Goal: Information Seeking & Learning: Learn about a topic

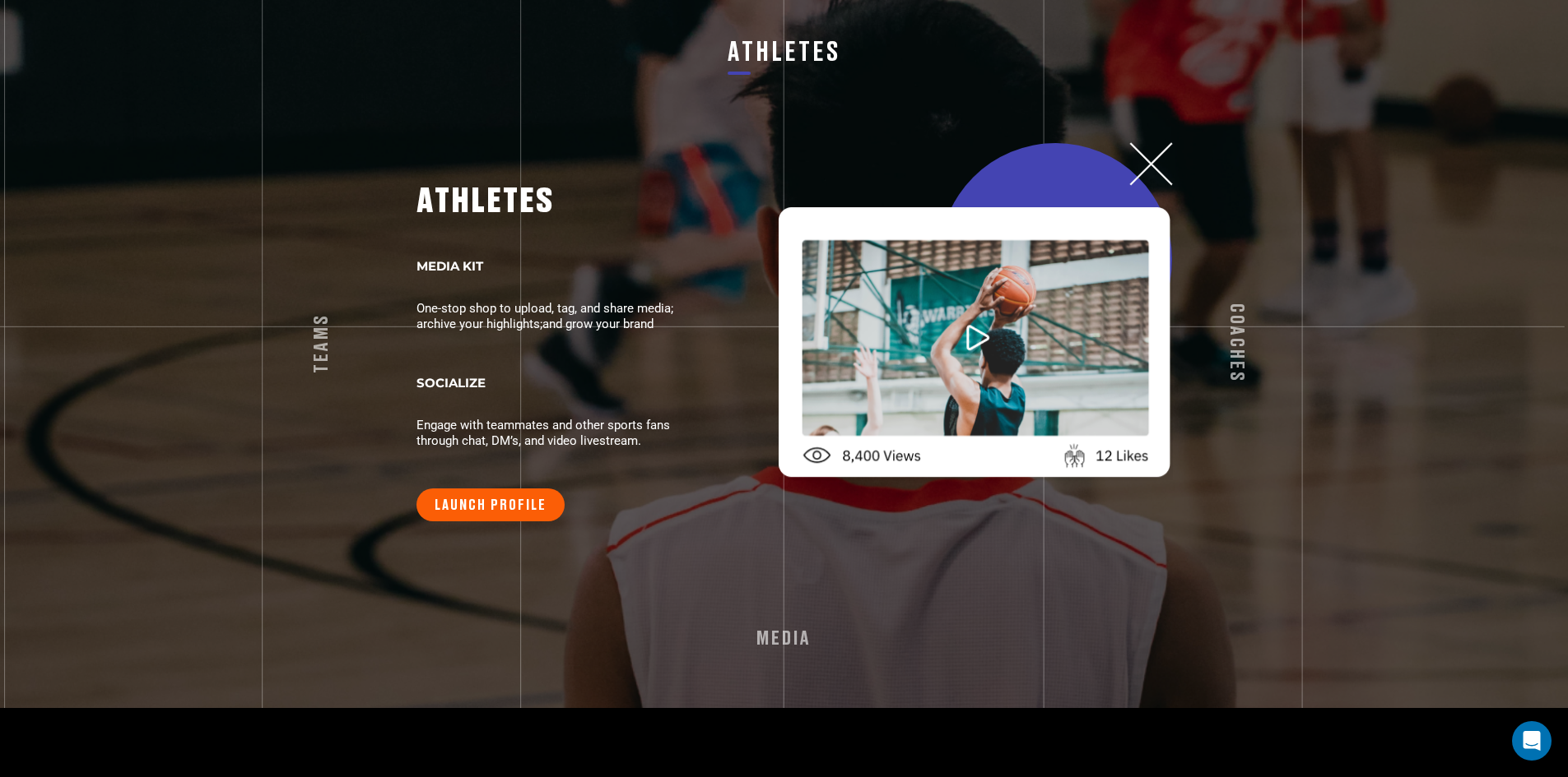
scroll to position [2979, 0]
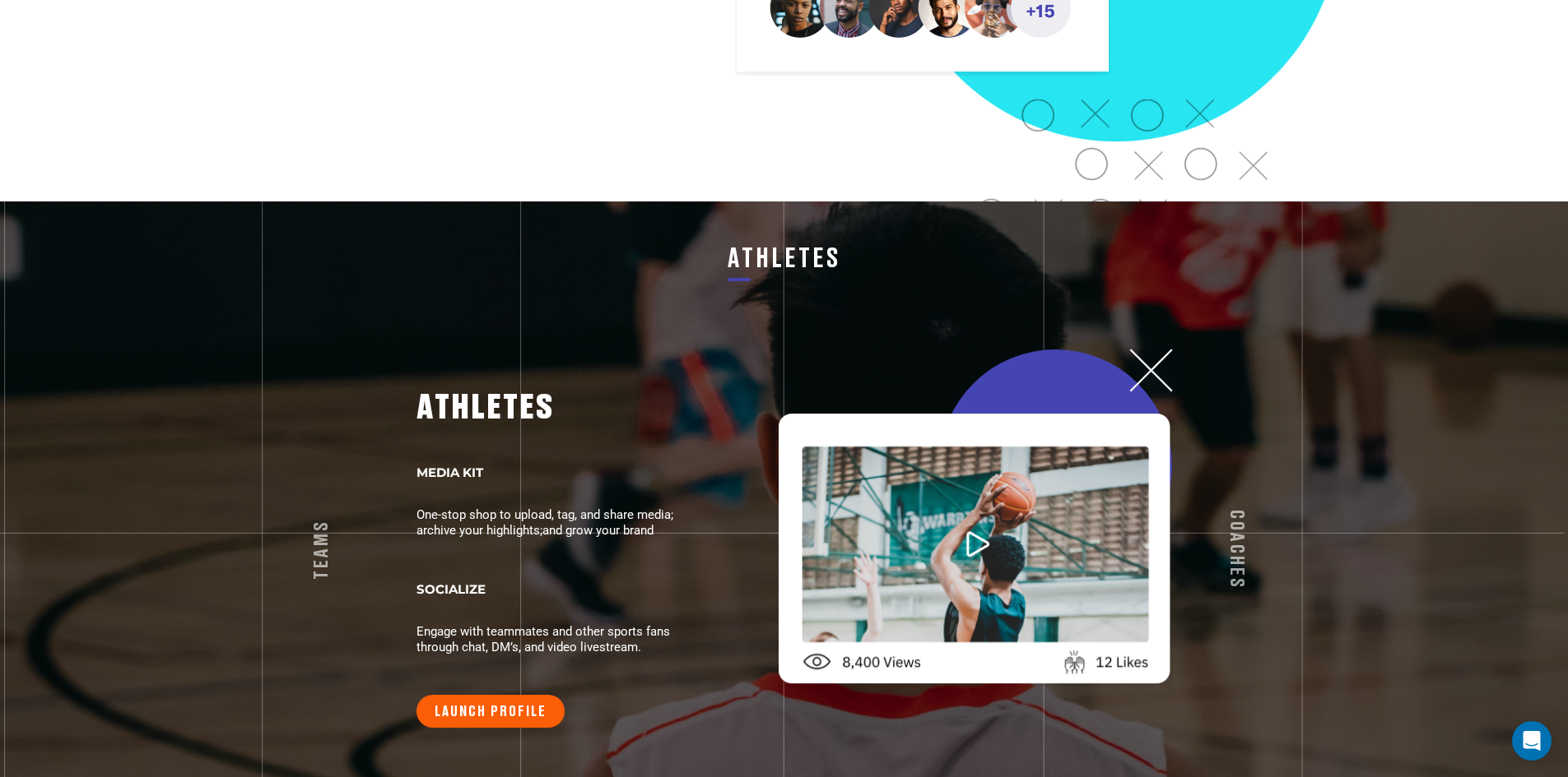
click at [1157, 413] on div at bounding box center [975, 550] width 396 height 275
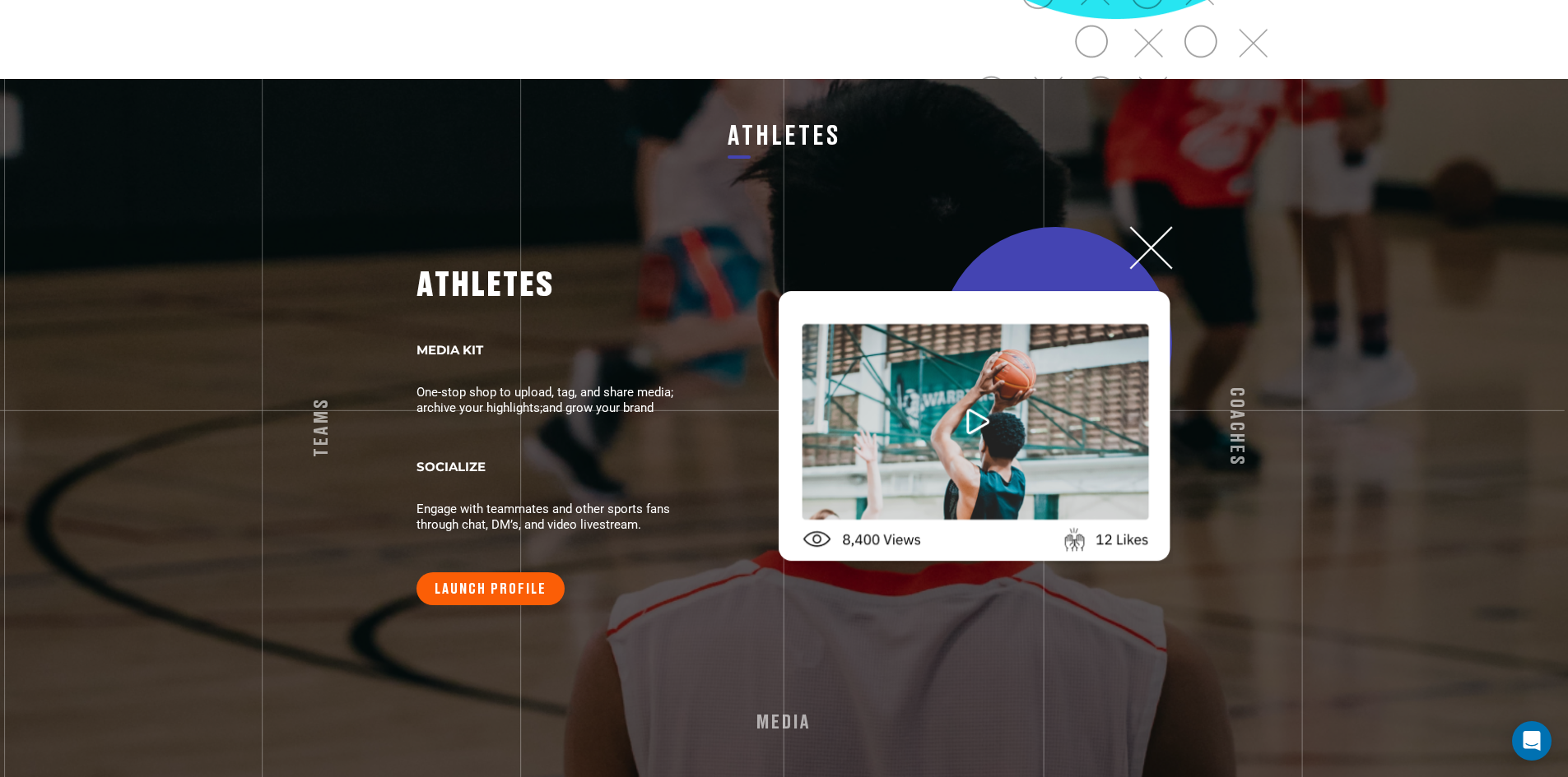
scroll to position [3308, 0]
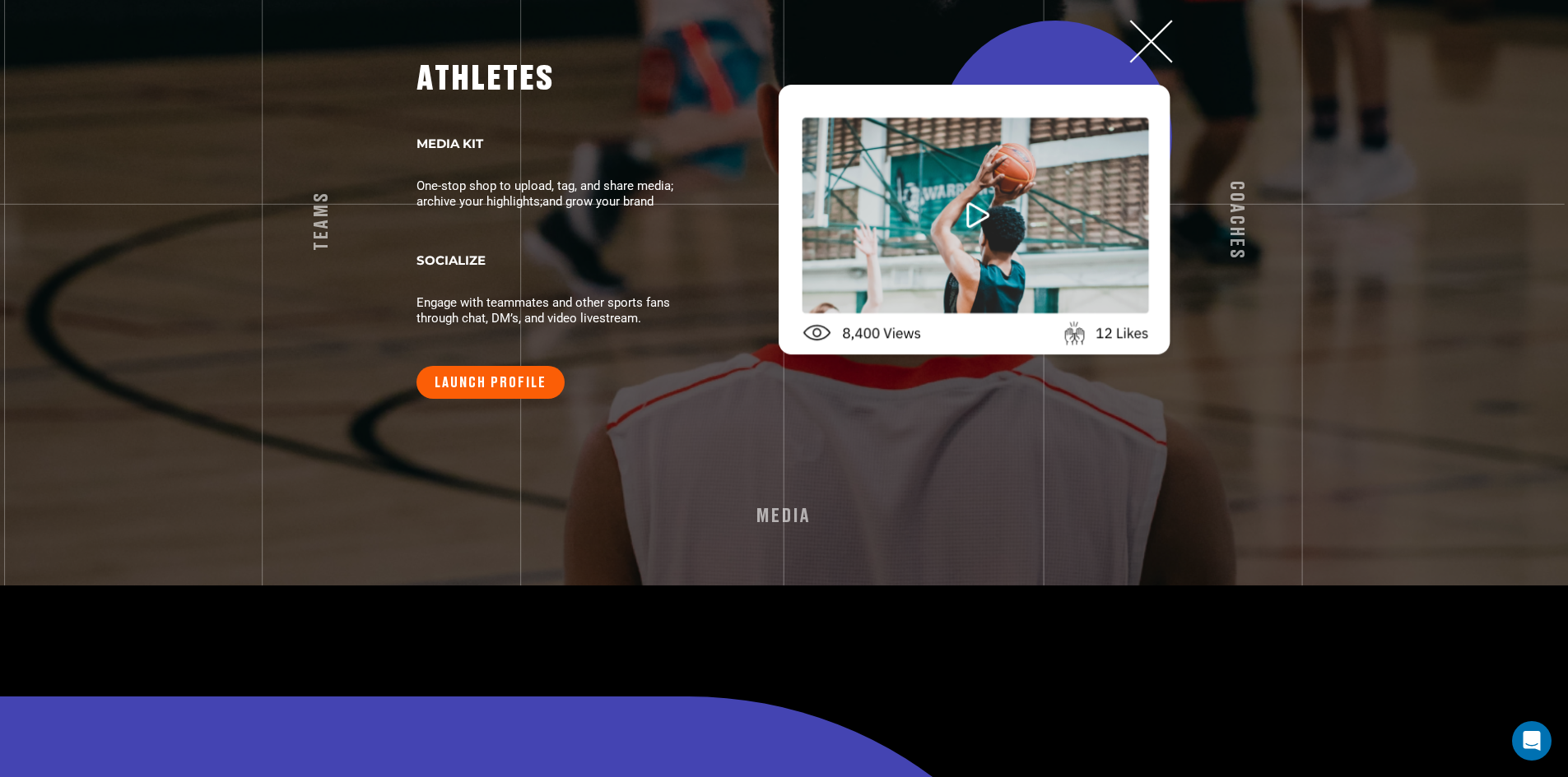
click at [1141, 83] on div at bounding box center [975, 220] width 396 height 275
click at [502, 368] on link "LAUNCH PROFILE" at bounding box center [490, 382] width 149 height 33
click at [1146, 83] on div at bounding box center [975, 220] width 396 height 275
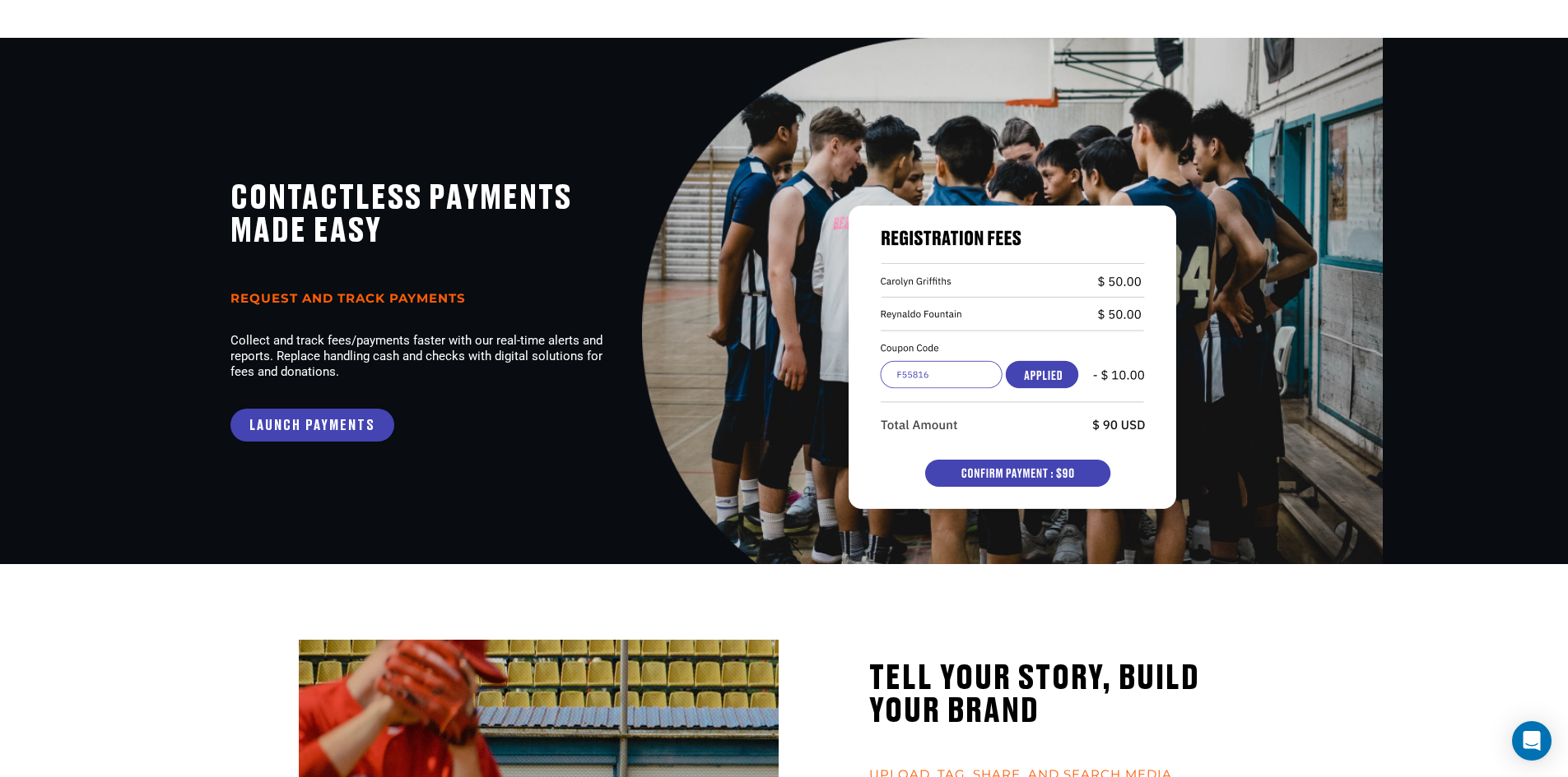
scroll to position [1251, 0]
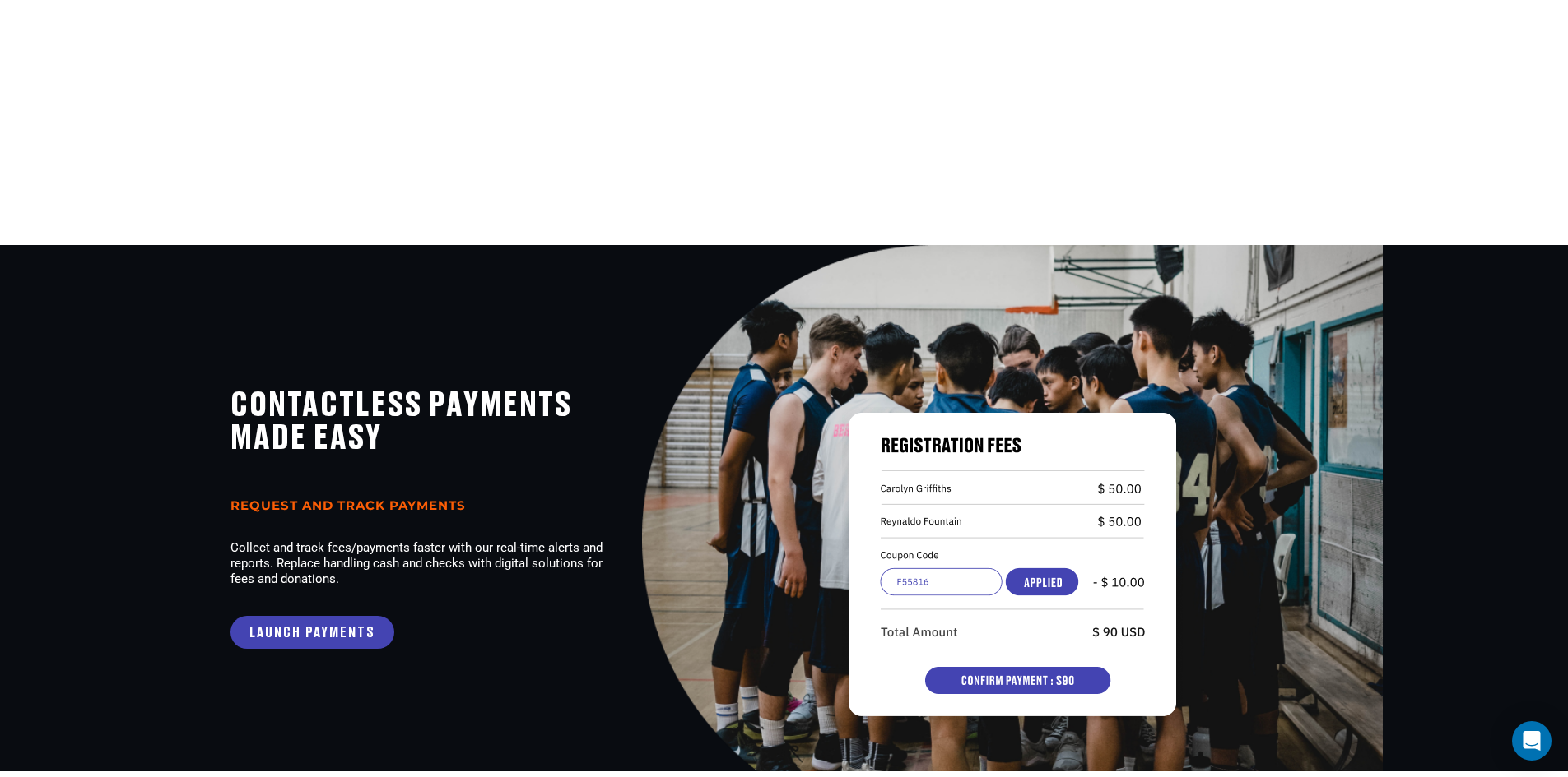
click at [916, 579] on img at bounding box center [1013, 564] width 341 height 314
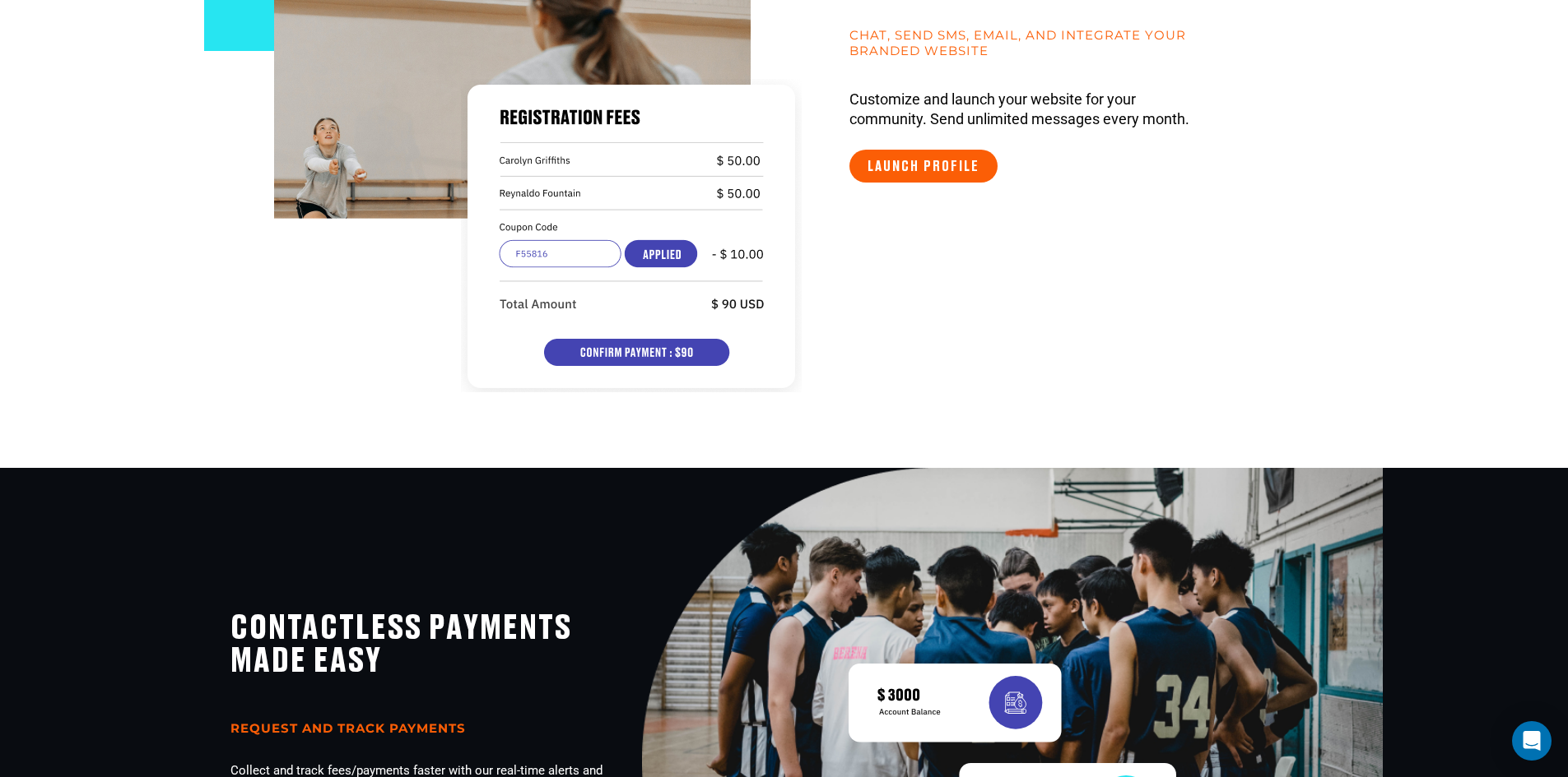
scroll to position [1005, 0]
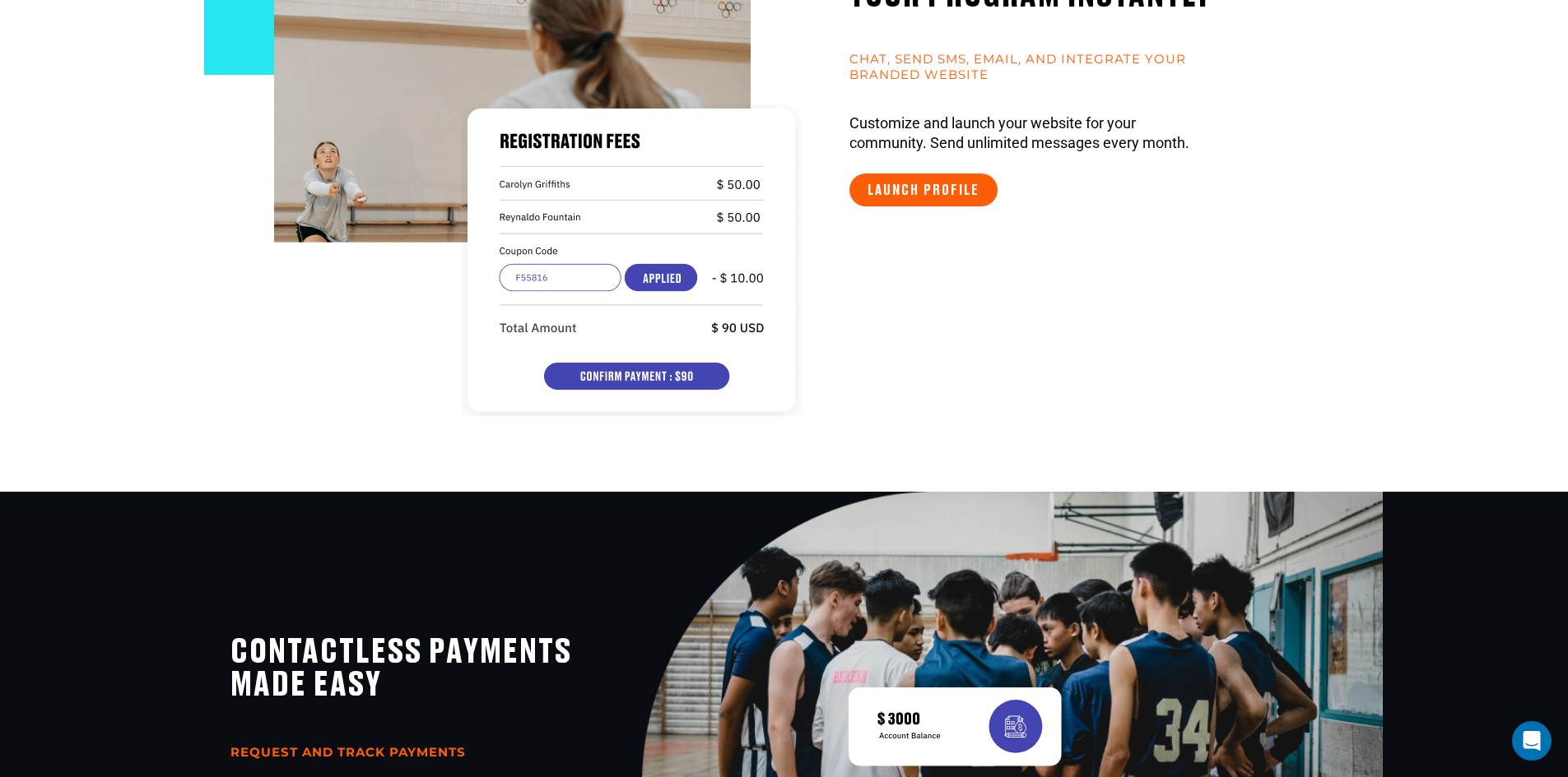
click at [700, 380] on div at bounding box center [802, 260] width 1055 height 314
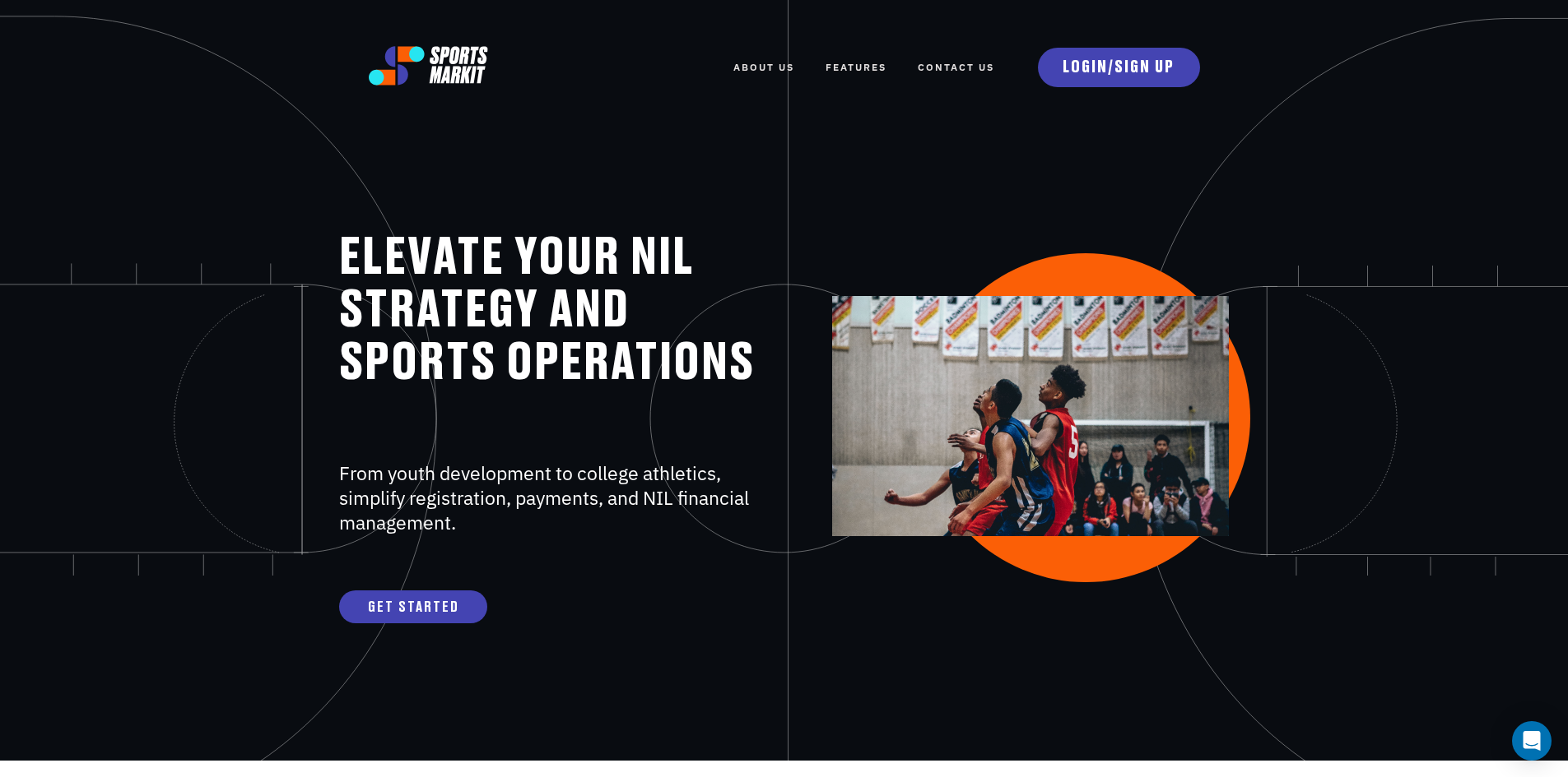
scroll to position [0, 0]
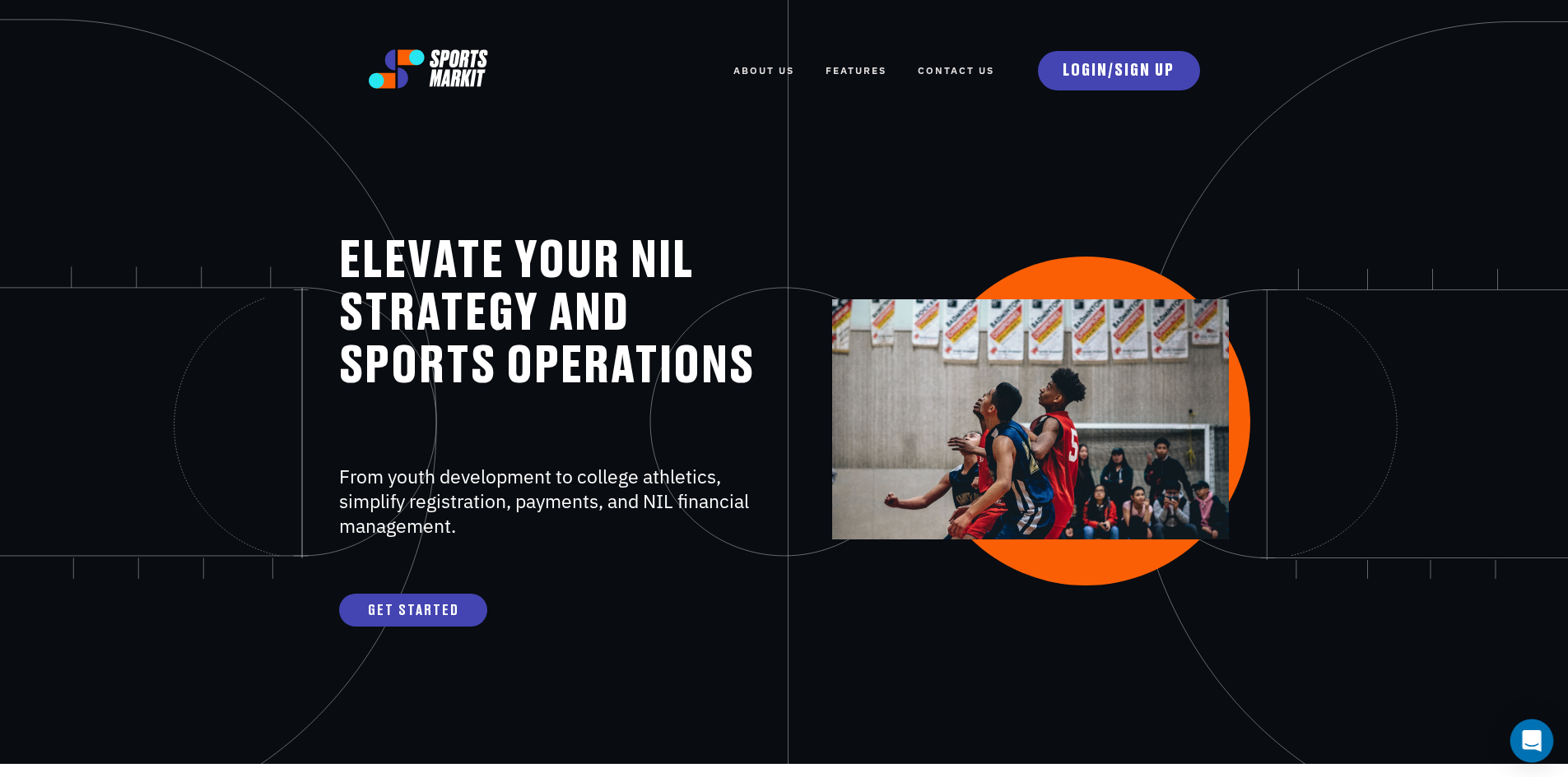
click at [1534, 735] on icon "Open Intercom Messenger" at bounding box center [1531, 741] width 19 height 21
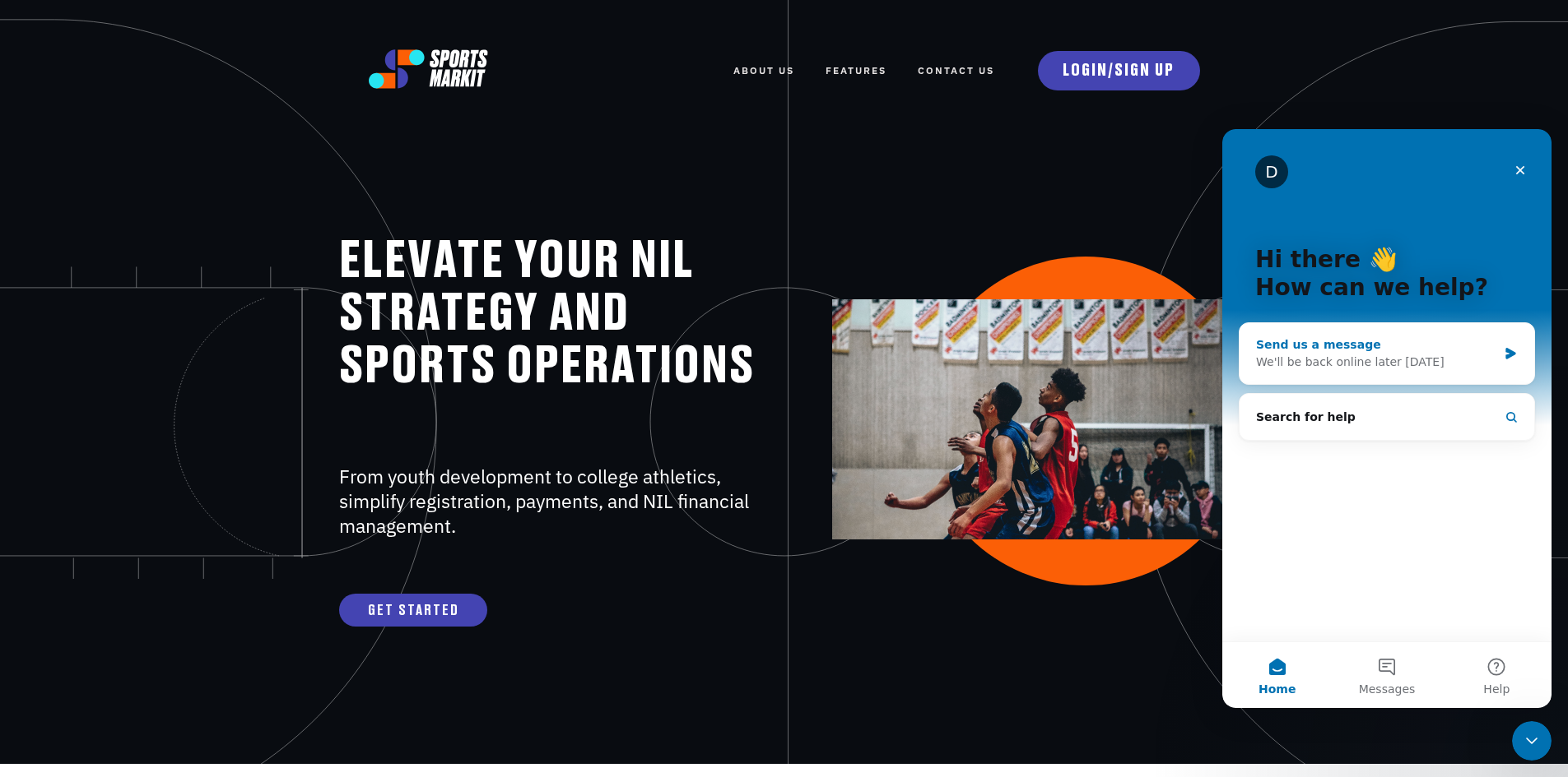
click at [1328, 355] on div "We'll be back online later [DATE]" at bounding box center [1376, 362] width 241 height 17
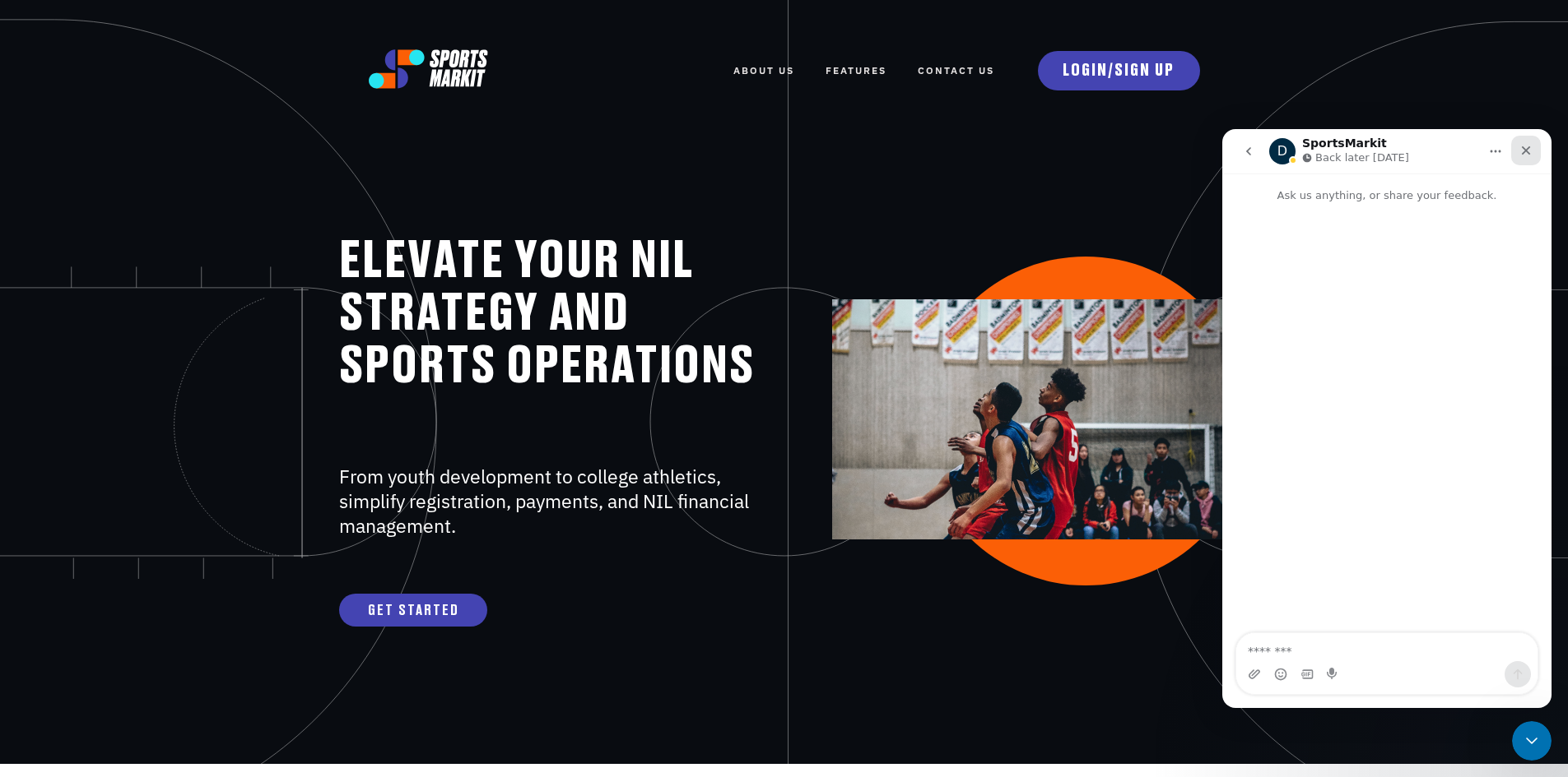
click at [1524, 154] on icon "Close" at bounding box center [1526, 151] width 14 height 13
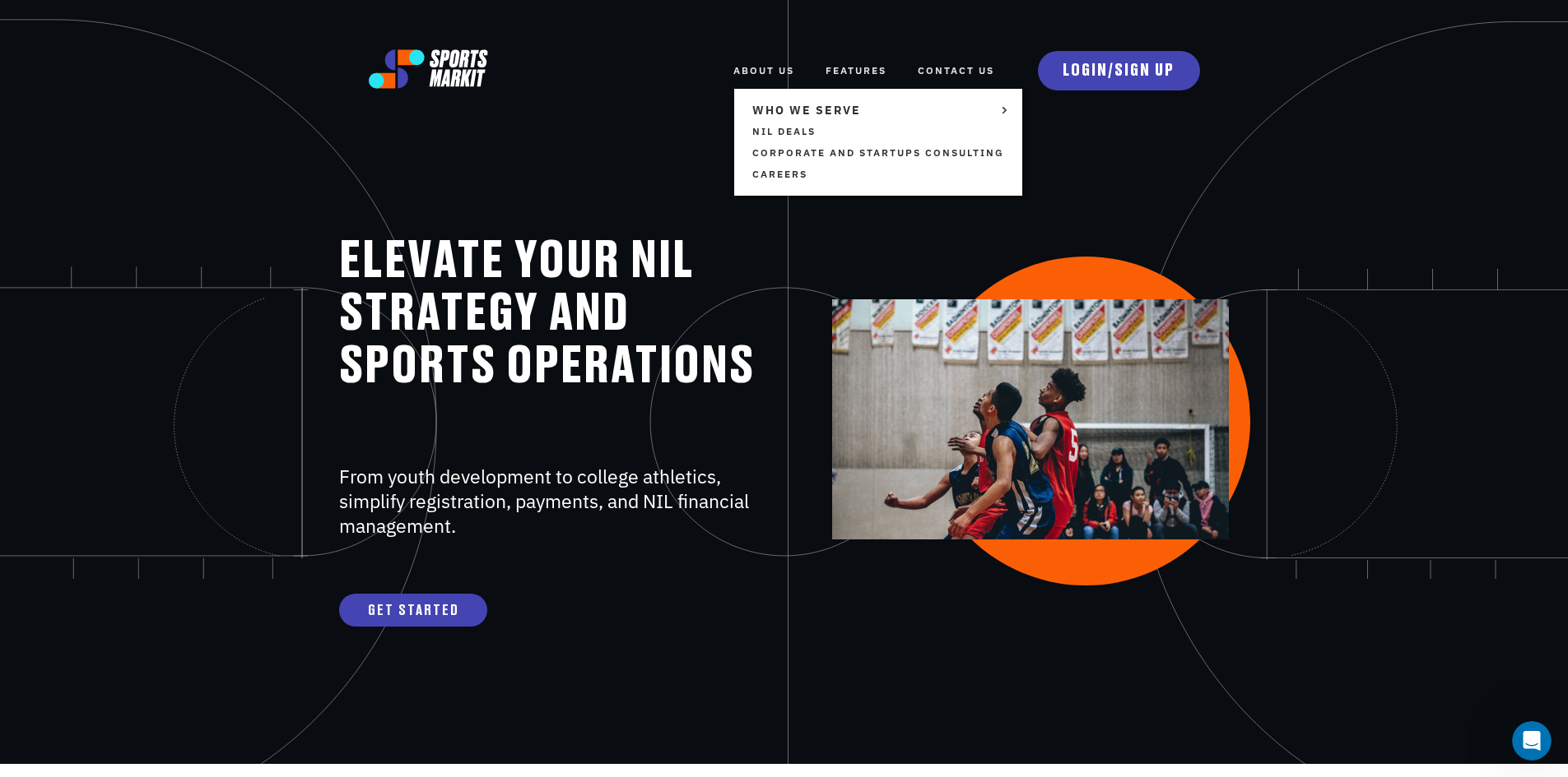
click at [767, 71] on link "ABOUT US" at bounding box center [764, 70] width 61 height 36
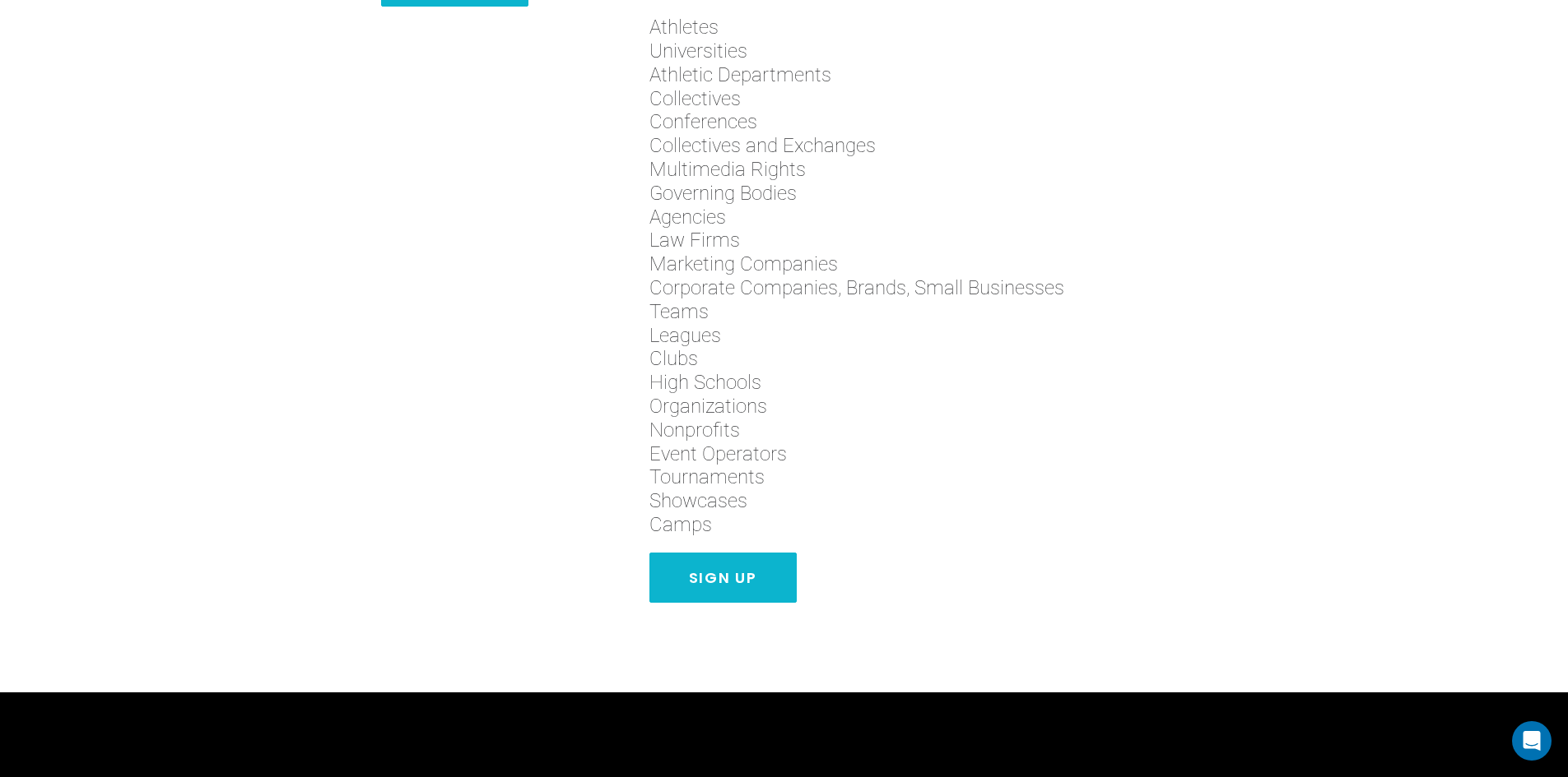
scroll to position [658, 0]
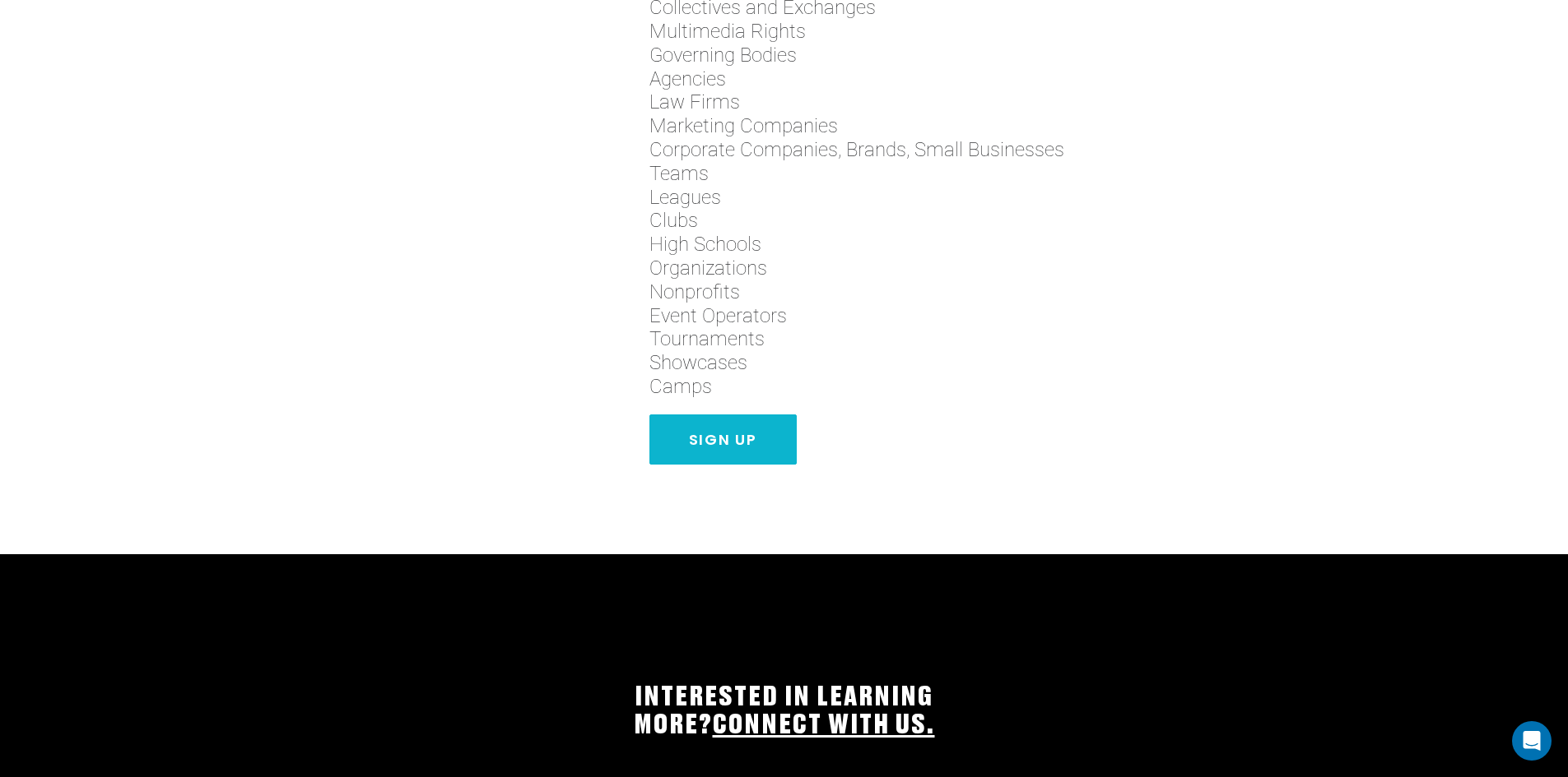
click at [684, 384] on span "Camps" at bounding box center [949, 387] width 599 height 24
click at [706, 326] on span "Event Operators" at bounding box center [949, 316] width 599 height 24
click at [632, 300] on div "SportsMarkit allows sports teams and programs of all levels and sizes to effect…" at bounding box center [949, 30] width 658 height 931
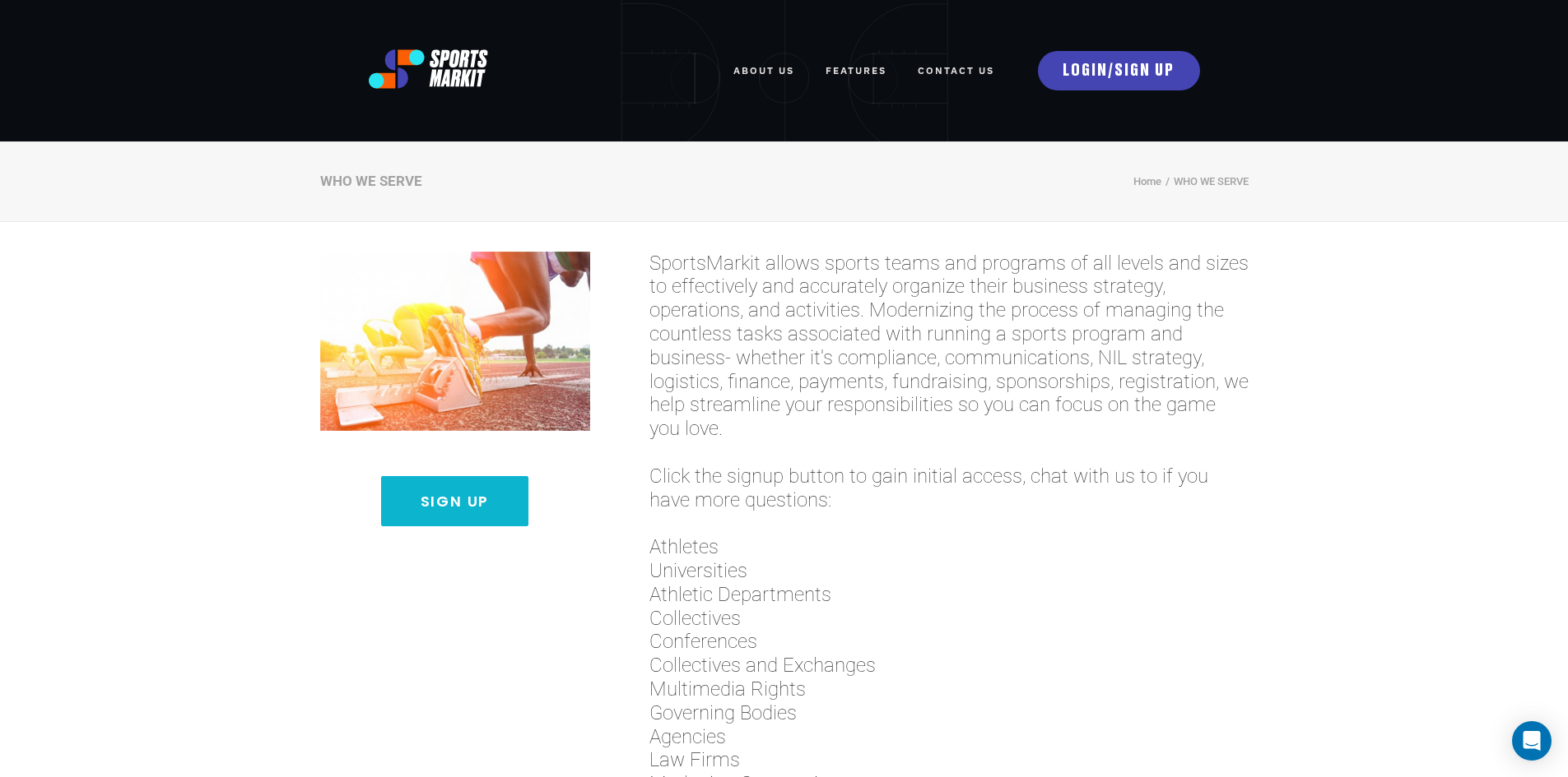
scroll to position [247, 0]
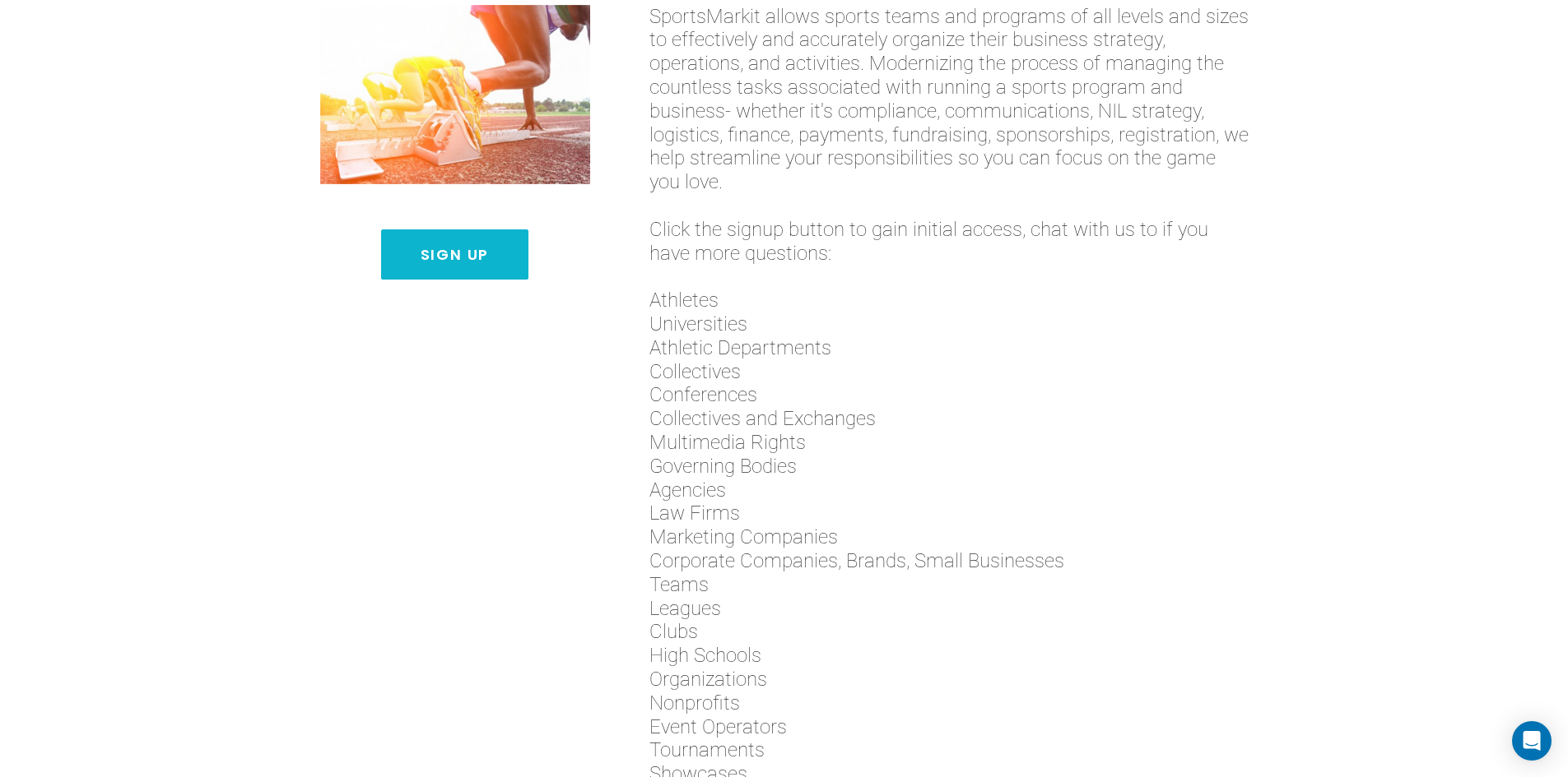
click at [683, 310] on span "Athletes" at bounding box center [949, 300] width 599 height 24
click at [701, 502] on span "Law Firms" at bounding box center [949, 514] width 599 height 24
click at [700, 505] on span "Law Firms" at bounding box center [949, 514] width 599 height 24
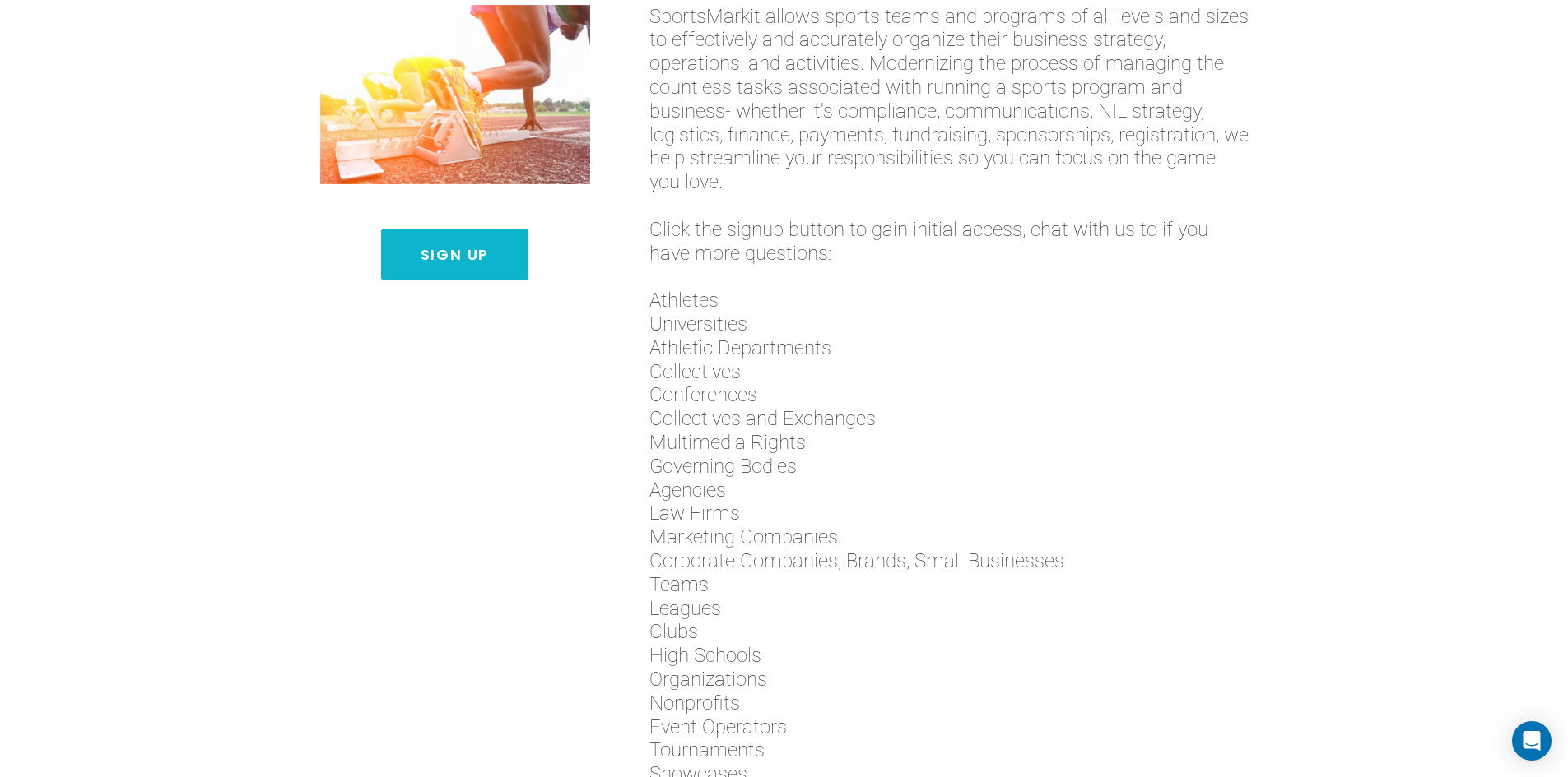
click at [713, 563] on span "Corporate Companies, Brands, Small Businesses" at bounding box center [949, 561] width 599 height 24
click at [722, 623] on span "Clubs" at bounding box center [949, 632] width 599 height 24
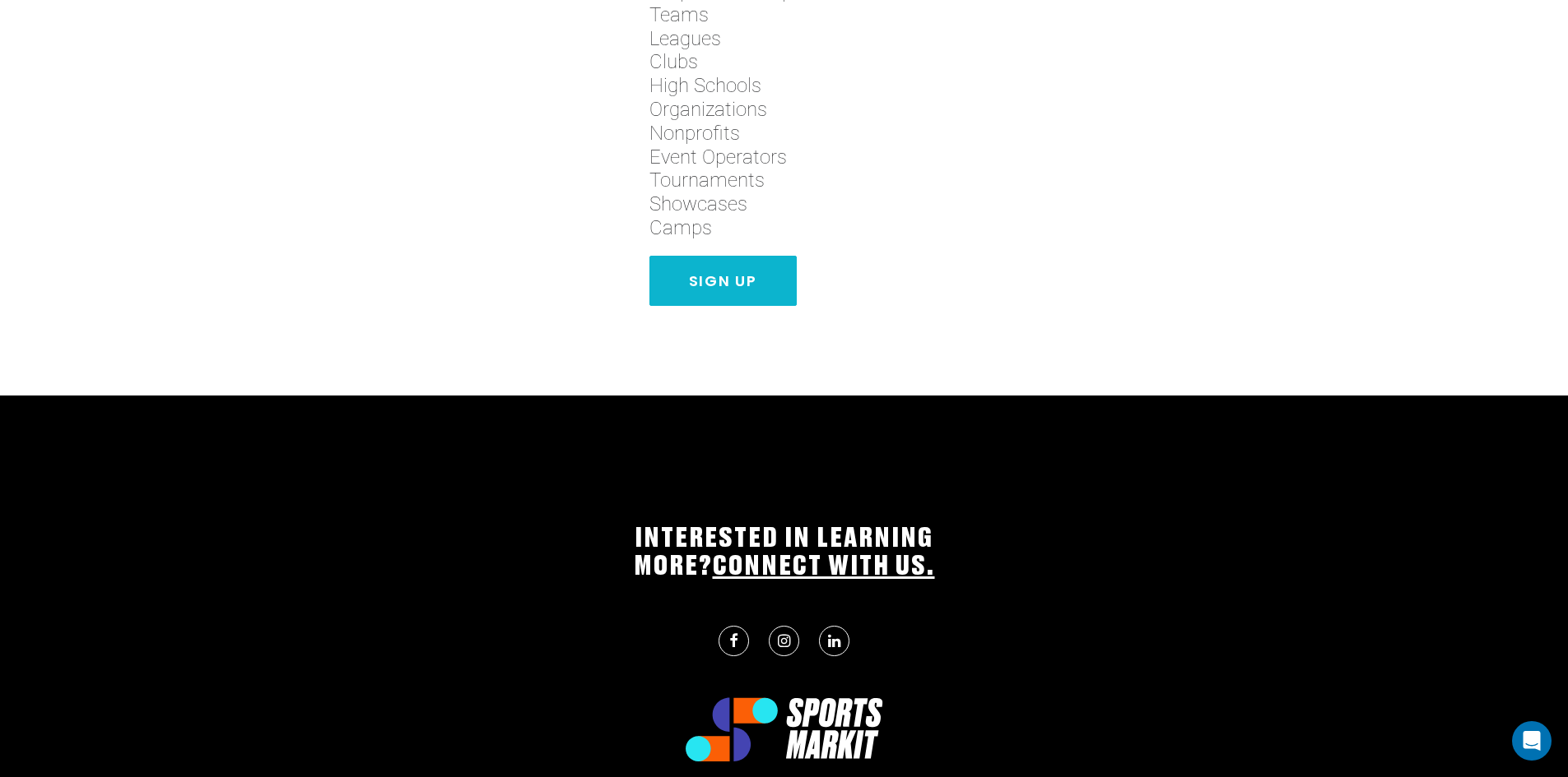
scroll to position [963, 0]
